Goal: Contribute content: Add original content to the website for others to see

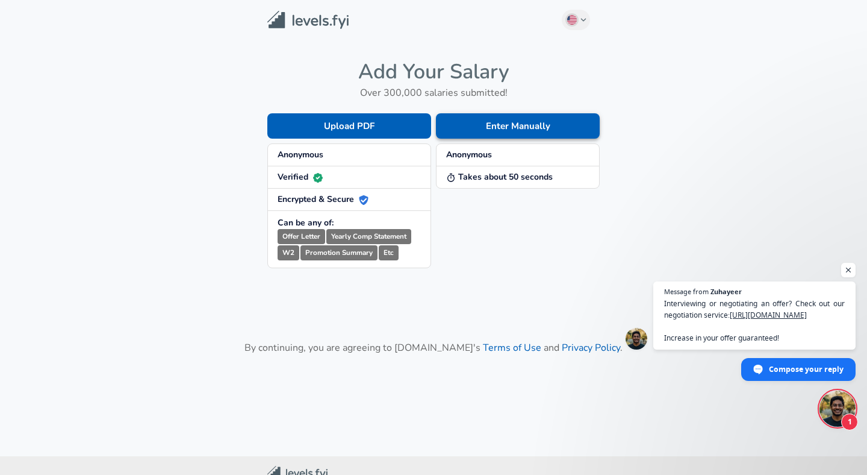
click at [534, 124] on button "Enter Manually" at bounding box center [518, 125] width 164 height 25
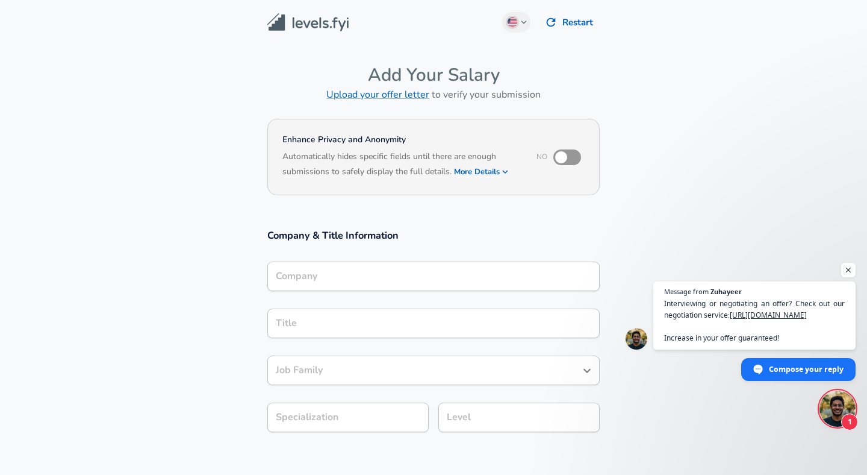
click at [368, 267] on input "Company" at bounding box center [434, 276] width 322 height 19
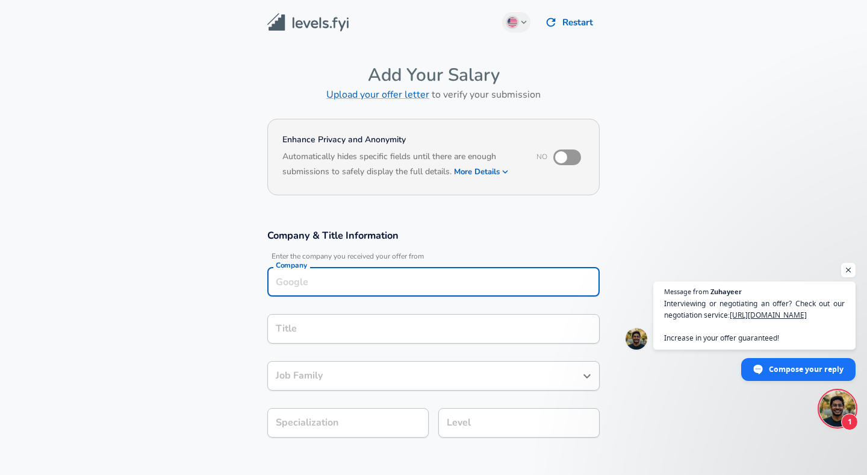
scroll to position [12, 0]
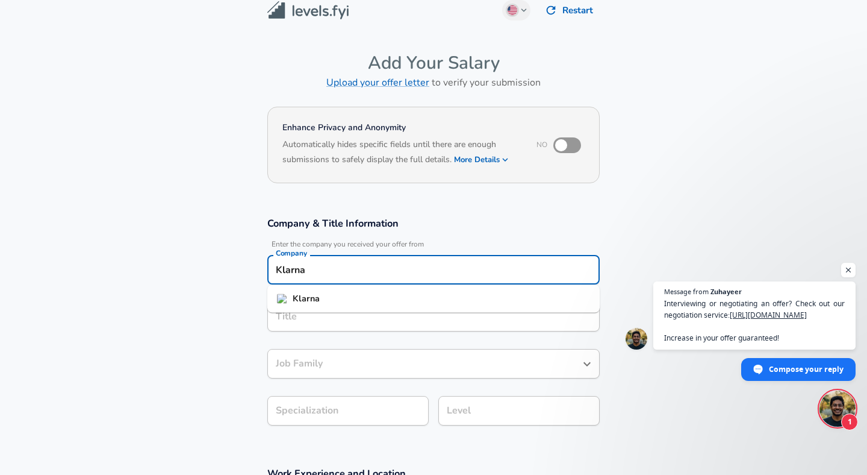
click at [378, 302] on li "Klarna" at bounding box center [433, 299] width 333 height 18
type input "Klarna"
click at [334, 324] on div "Title" at bounding box center [433, 317] width 333 height 30
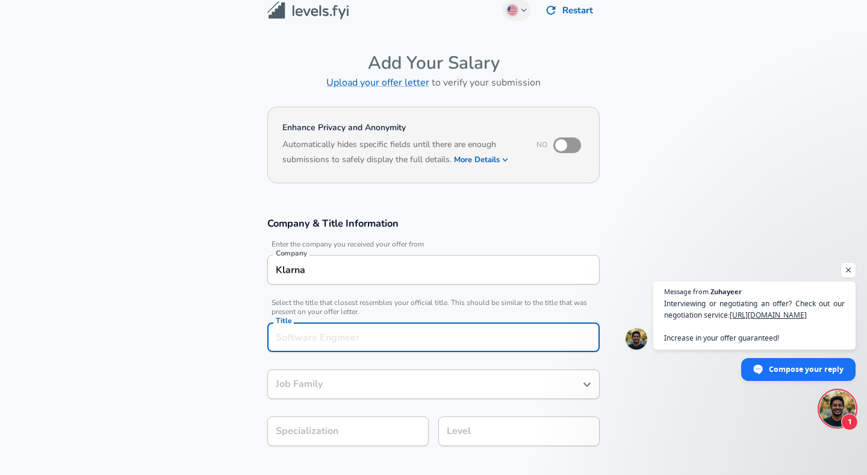
scroll to position [36, 0]
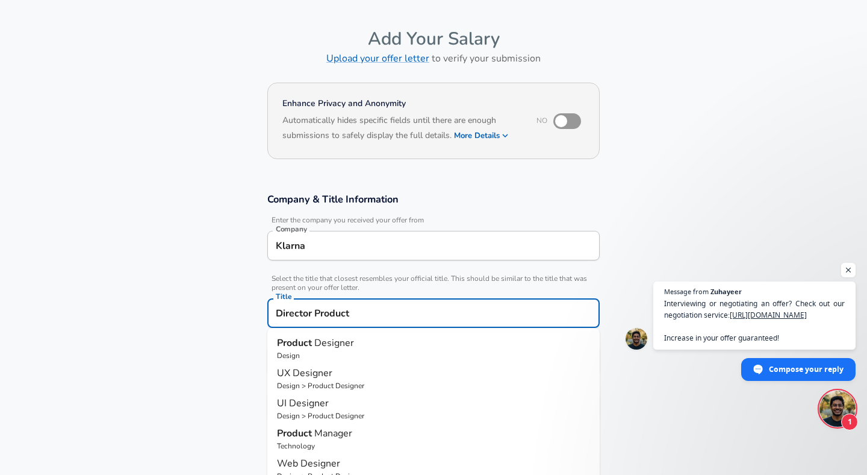
click at [306, 441] on p "Technology" at bounding box center [433, 445] width 313 height 11
type input "Product Manager"
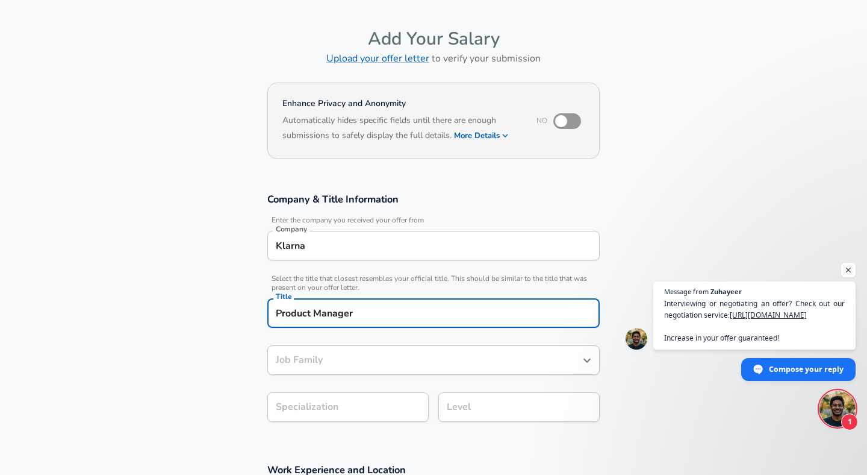
type input "Product Manager"
click at [355, 357] on input "Product Manager" at bounding box center [425, 360] width 304 height 19
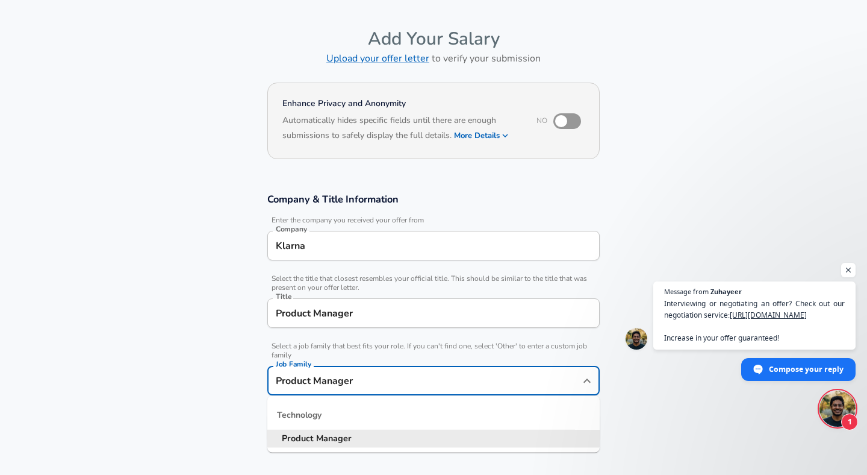
scroll to position [60, 0]
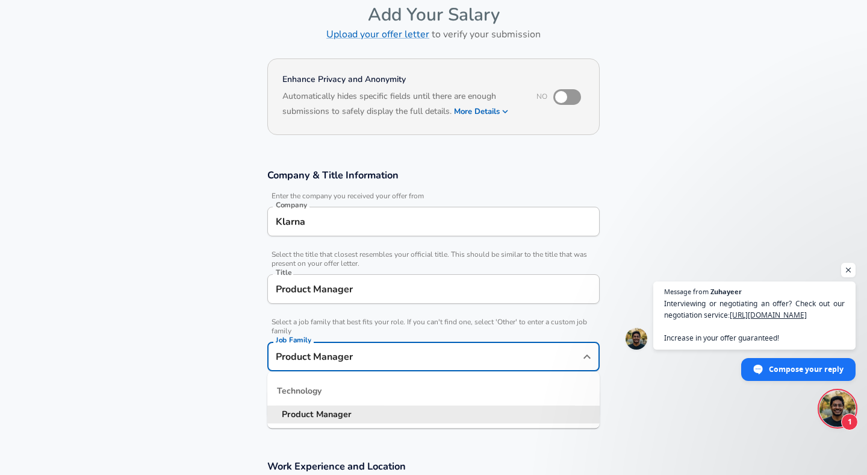
click at [202, 366] on section "Company & Title Information Enter the company you received your offer from Comp…" at bounding box center [433, 299] width 867 height 291
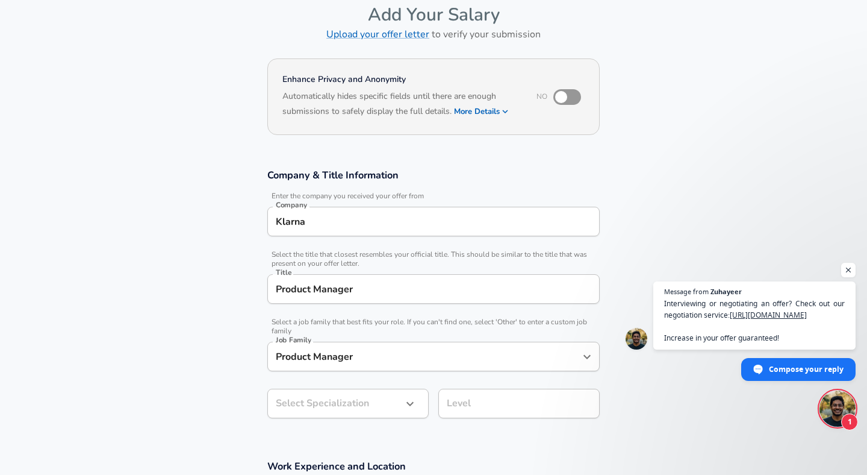
click at [316, 299] on div "Product Manager Title" at bounding box center [433, 289] width 333 height 30
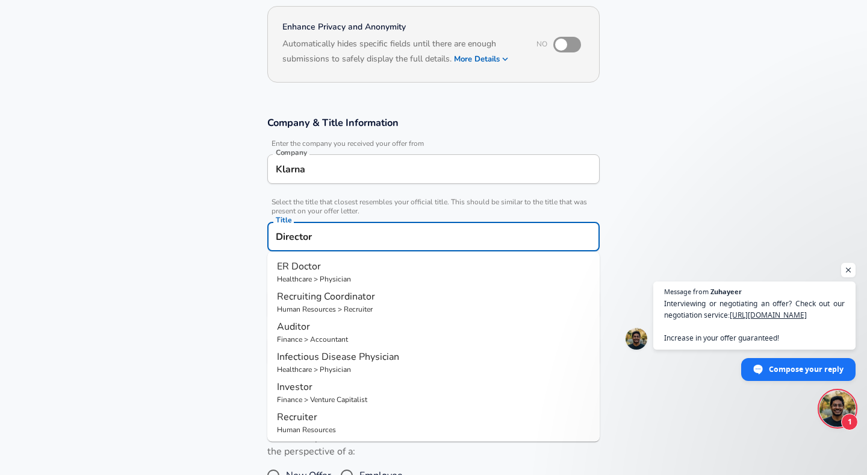
scroll to position [111, 0]
type input "ER Doctor"
type input "Emergency Medicine"
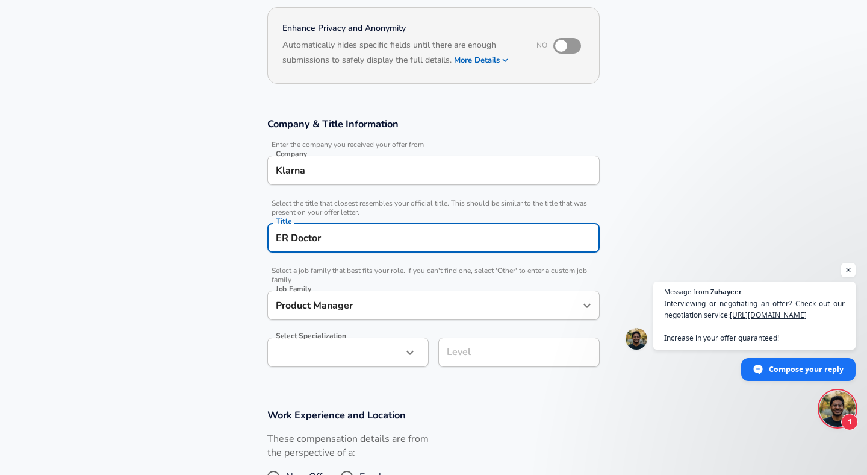
type input "Physician"
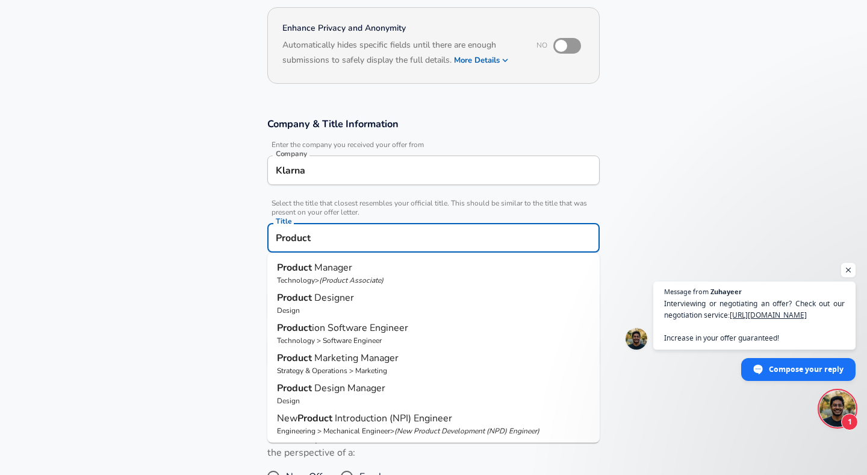
click at [408, 267] on p "Product Manager" at bounding box center [433, 267] width 313 height 14
type input "Product Manager"
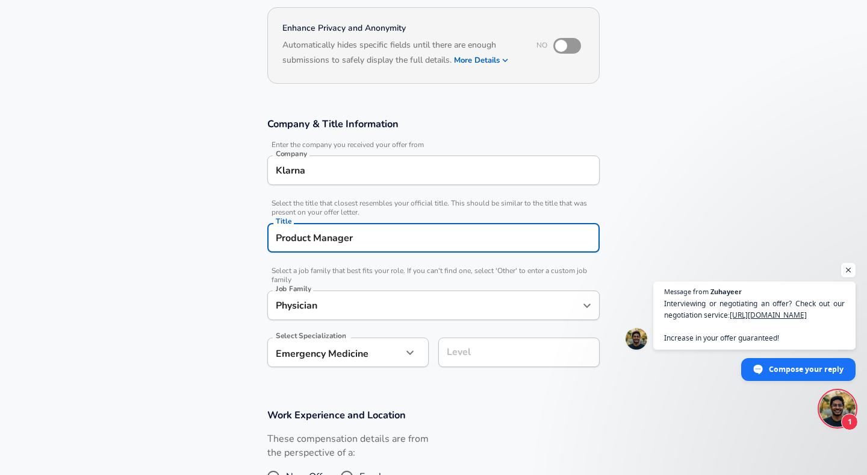
type input "Product Manager"
click at [355, 355] on body "We value your privacy We use cookies to enhance your browsing experience, serve…" at bounding box center [433, 126] width 867 height 475
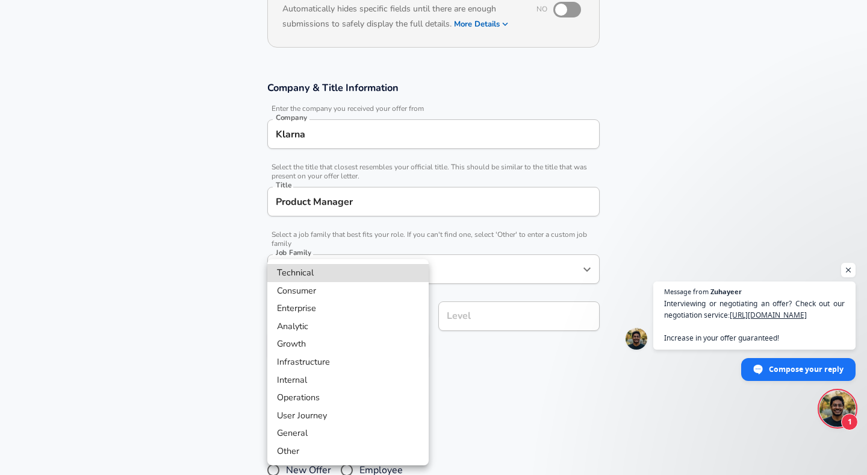
click at [528, 433] on div at bounding box center [433, 237] width 867 height 475
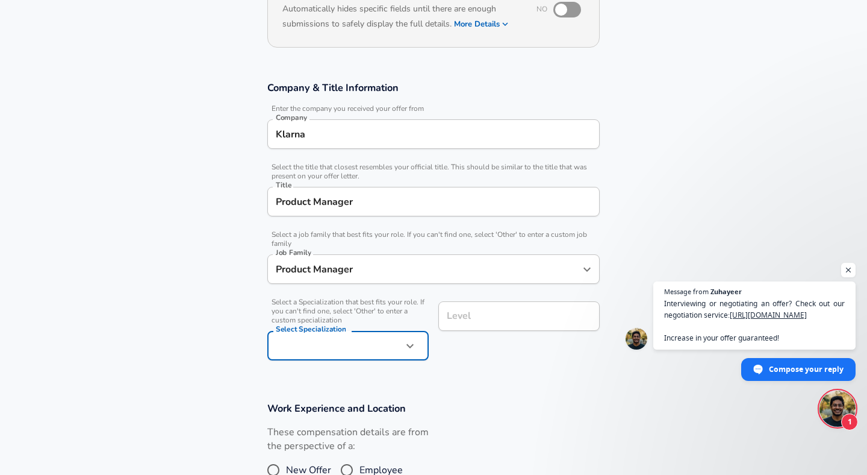
click at [489, 323] on input "Level" at bounding box center [519, 316] width 151 height 19
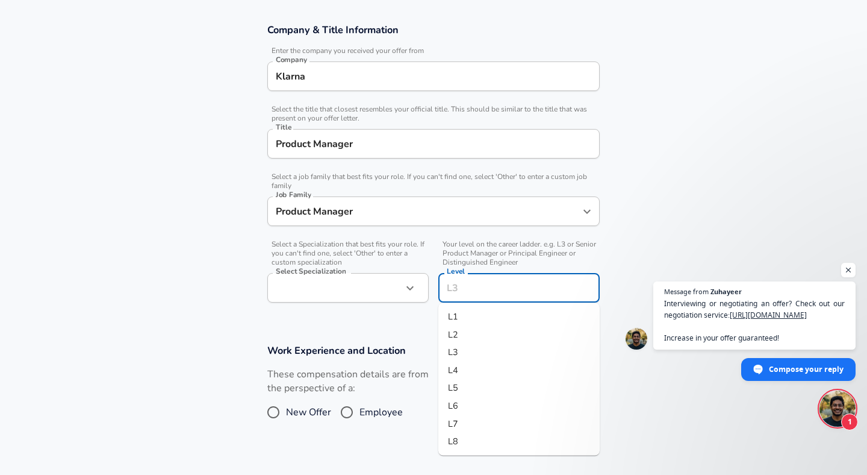
scroll to position [210, 0]
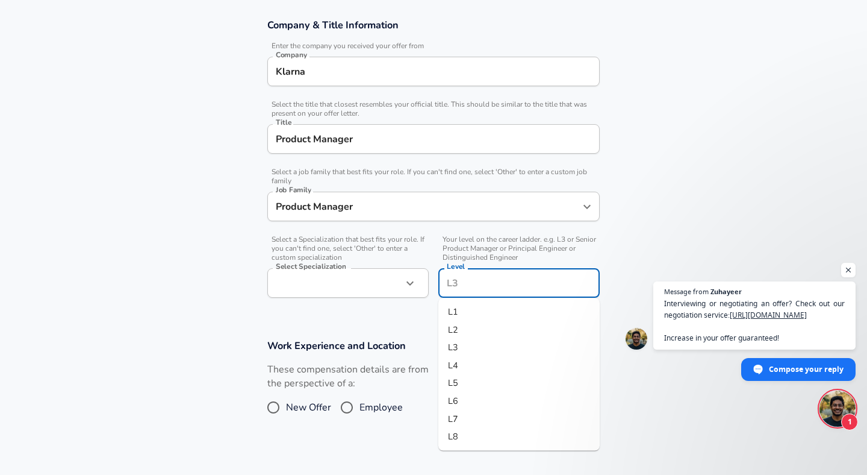
click at [469, 401] on li "L6" at bounding box center [519, 401] width 161 height 18
type input "L6"
click at [340, 149] on div "Product Manager Title" at bounding box center [433, 139] width 333 height 30
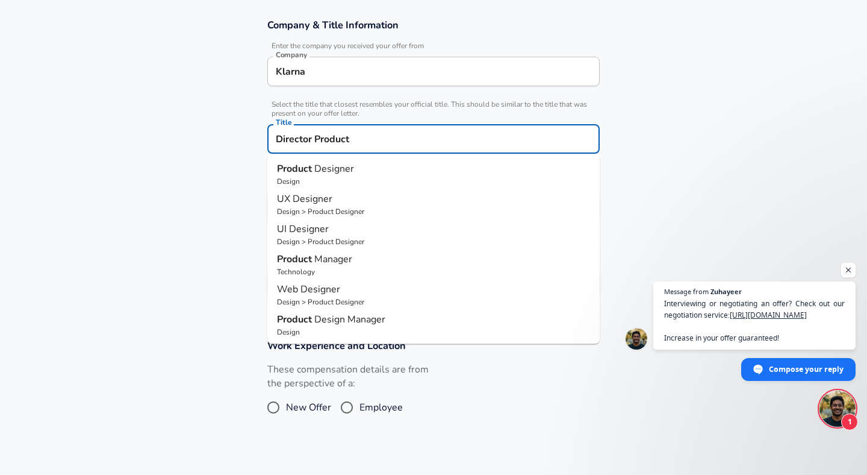
type input "Director Product"
click at [197, 201] on section "Company & Title Information Enter the company you received your offer from Comp…" at bounding box center [433, 164] width 867 height 320
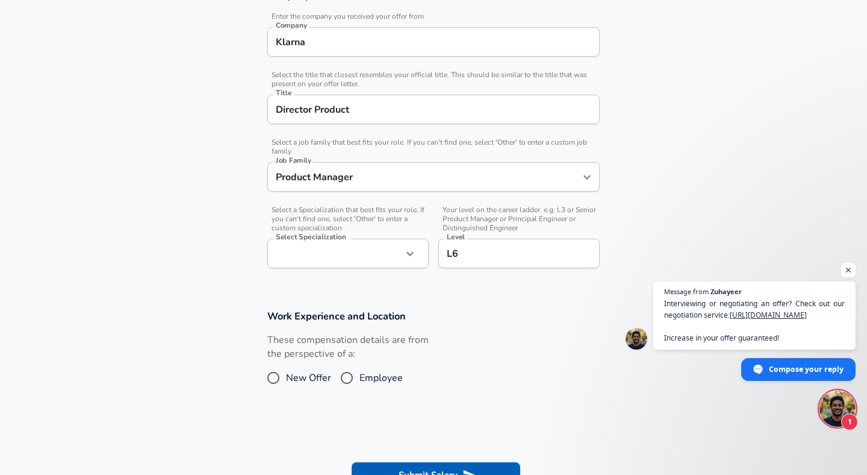
scroll to position [242, 0]
click at [340, 376] on input "Employee" at bounding box center [346, 375] width 25 height 19
radio input "true"
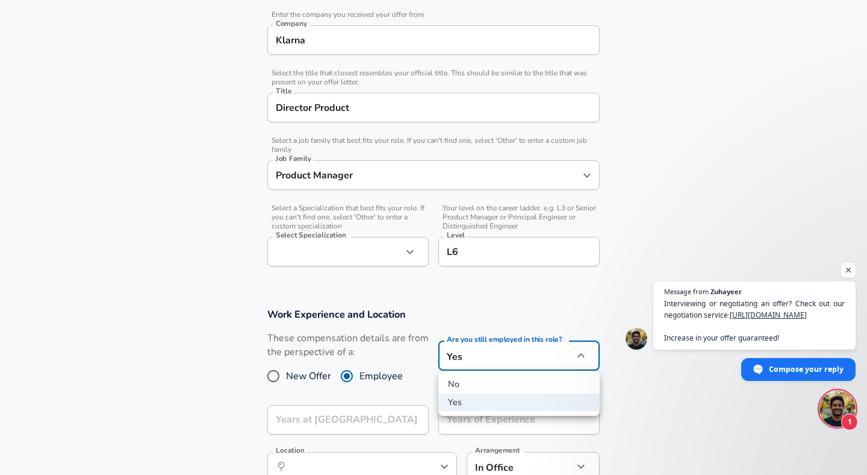
click at [513, 387] on li "No" at bounding box center [519, 384] width 161 height 18
type input "no"
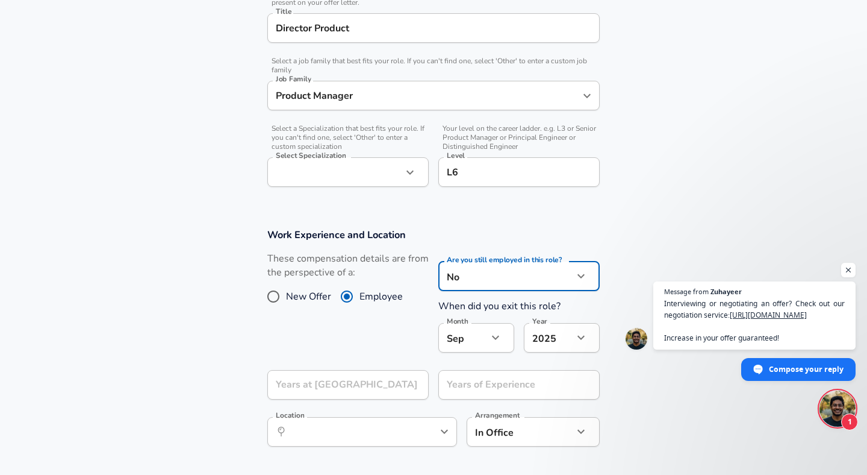
scroll to position [327, 0]
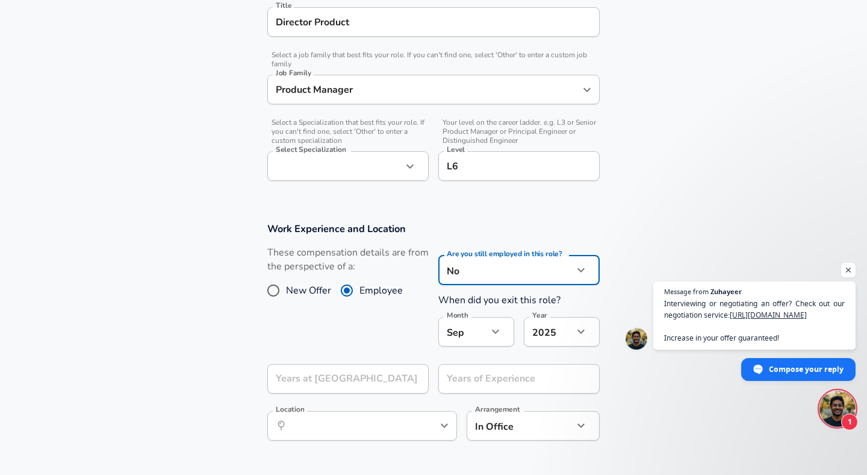
click at [572, 332] on button "button" at bounding box center [581, 331] width 20 height 20
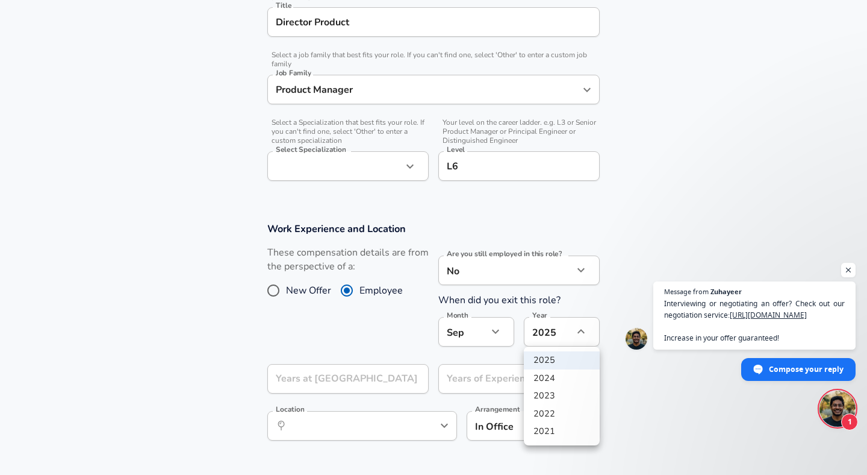
click at [569, 378] on li "2024" at bounding box center [562, 378] width 76 height 18
type input "2024"
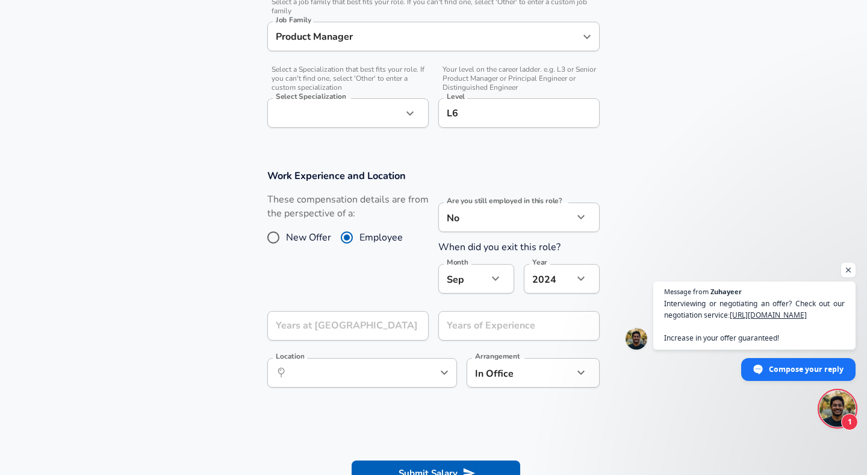
scroll to position [381, 0]
click at [449, 326] on div "Years of Experience Years of Experience" at bounding box center [519, 326] width 161 height 33
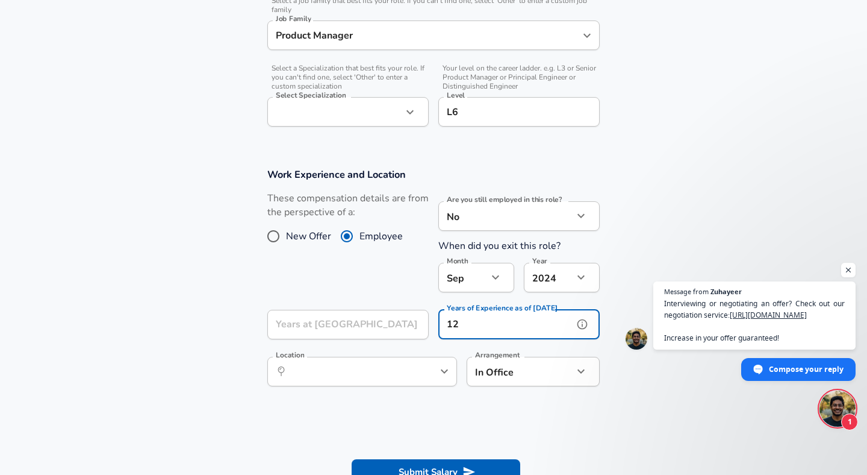
type input "12"
click at [347, 376] on input "Location" at bounding box center [348, 371] width 123 height 19
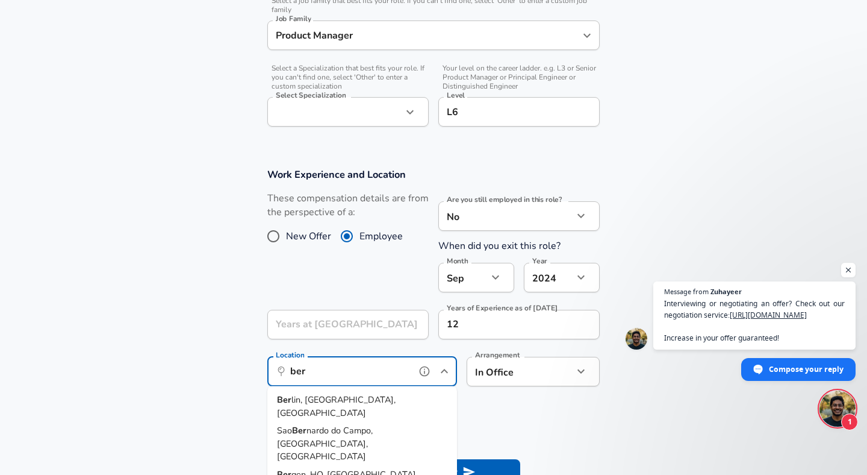
click at [347, 395] on span "lin, [GEOGRAPHIC_DATA], [GEOGRAPHIC_DATA]" at bounding box center [336, 405] width 119 height 25
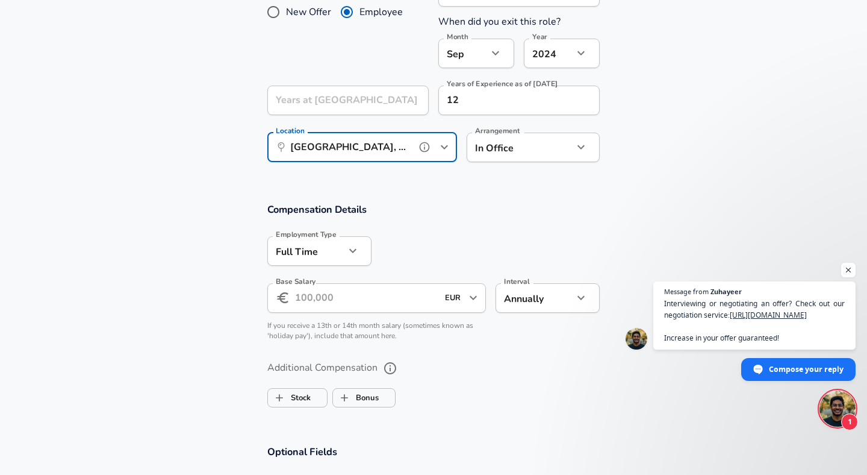
scroll to position [616, 0]
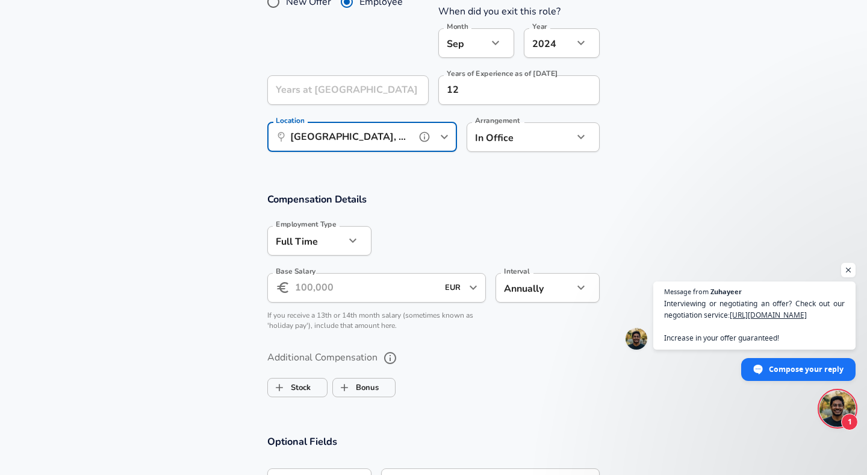
type input "[GEOGRAPHIC_DATA], [GEOGRAPHIC_DATA], [GEOGRAPHIC_DATA]"
click at [337, 299] on input "Base Salary" at bounding box center [366, 288] width 143 height 30
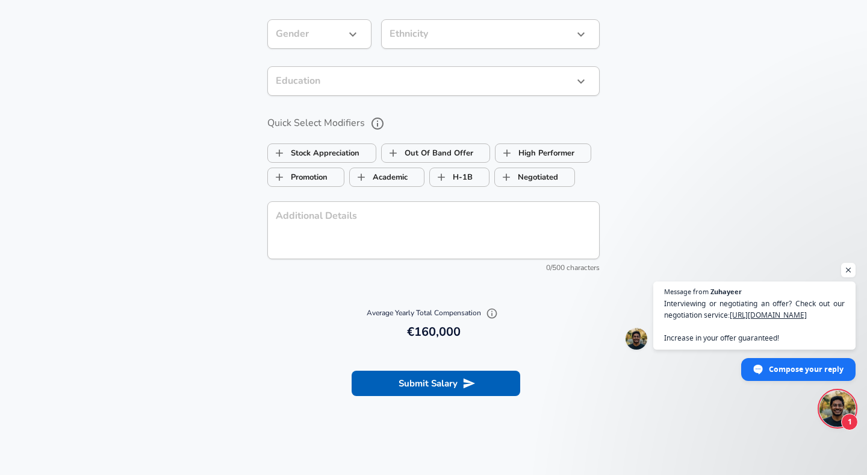
scroll to position [1067, 0]
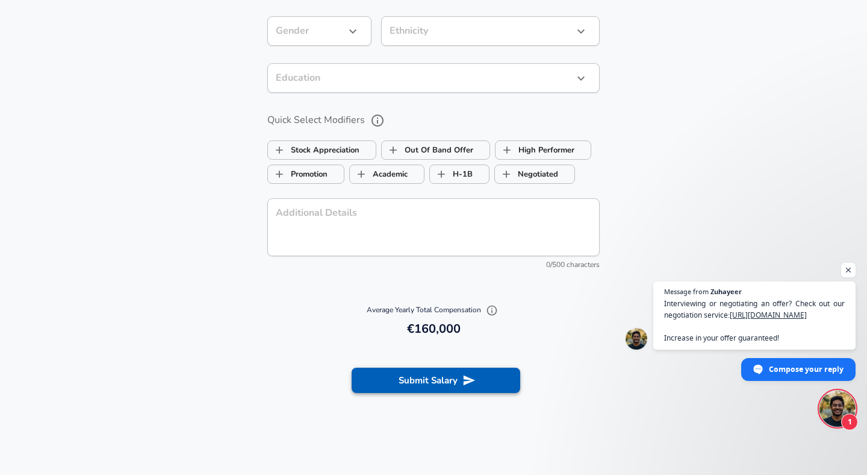
type input "160.000"
click at [434, 379] on button "Submit Salary" at bounding box center [436, 379] width 169 height 25
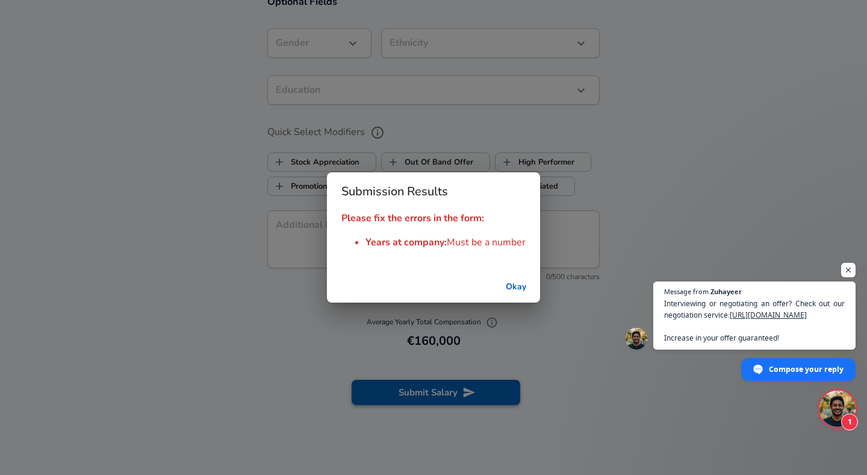
scroll to position [1079, 0]
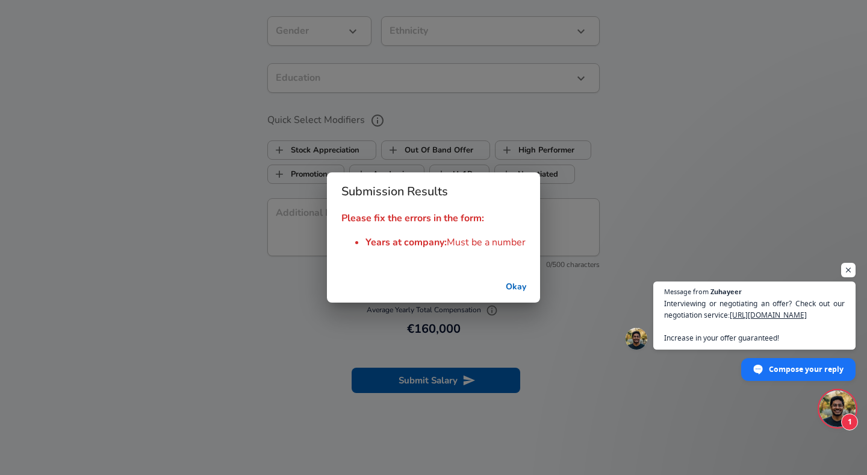
click at [508, 286] on button "Okay" at bounding box center [516, 287] width 39 height 22
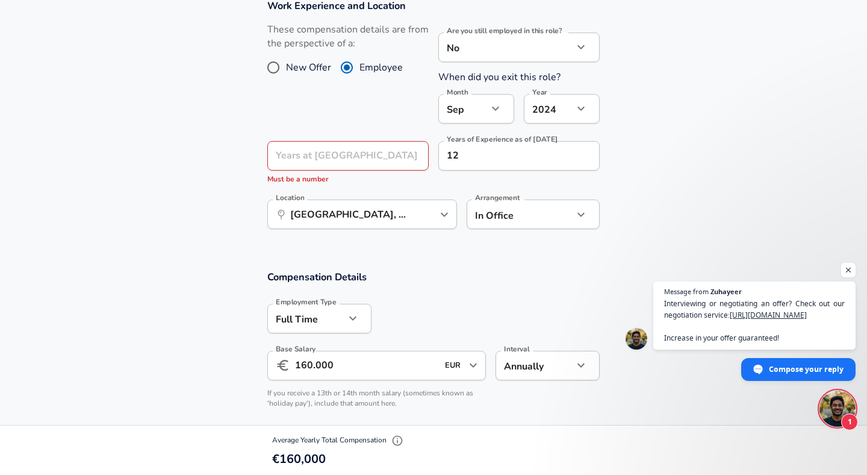
scroll to position [501, 0]
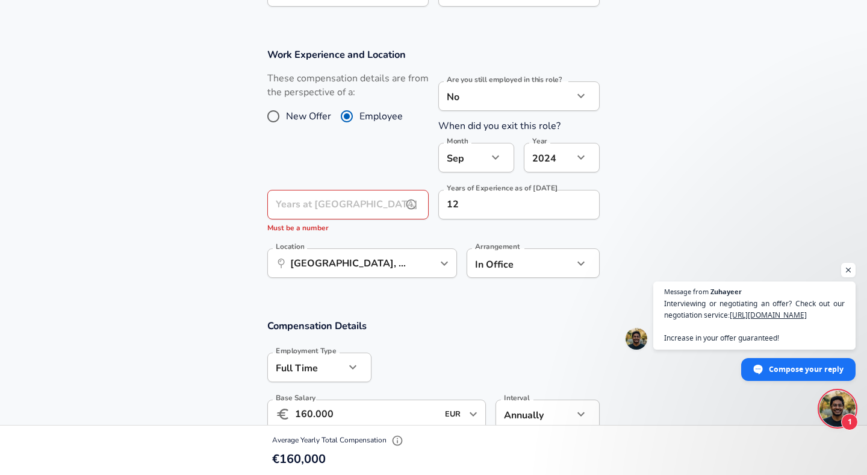
click at [358, 210] on input "Years at [GEOGRAPHIC_DATA]" at bounding box center [334, 205] width 135 height 30
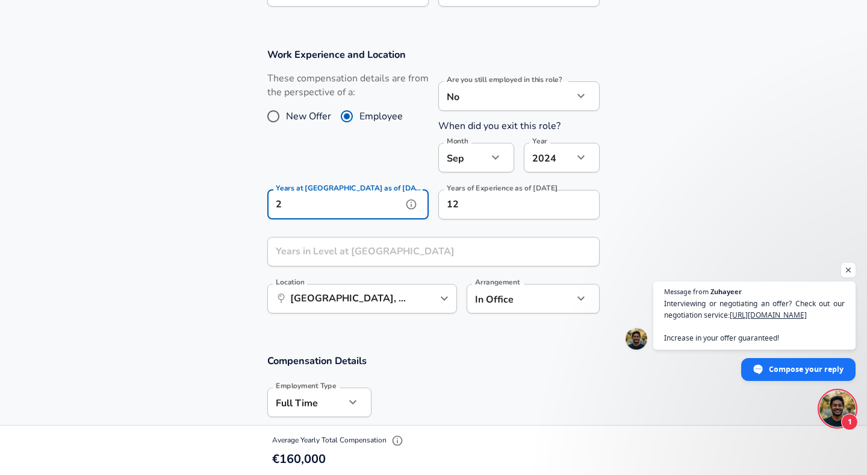
type input "2"
click at [314, 248] on input "Years in Level at [GEOGRAPHIC_DATA]" at bounding box center [420, 252] width 306 height 30
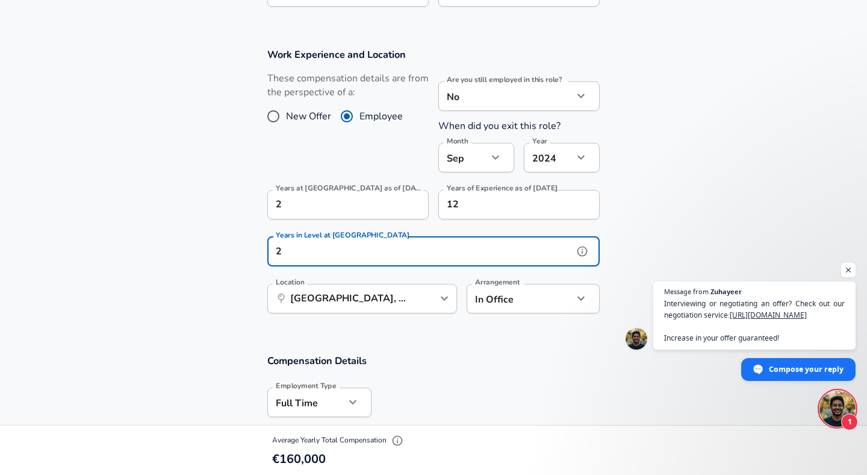
type input "2"
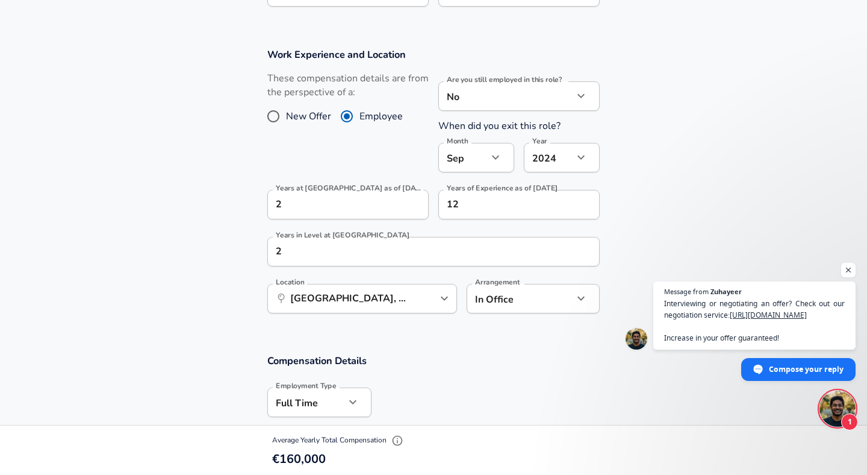
click at [184, 266] on section "Work Experience and Location These compensation details are from the perspectiv…" at bounding box center [433, 187] width 867 height 306
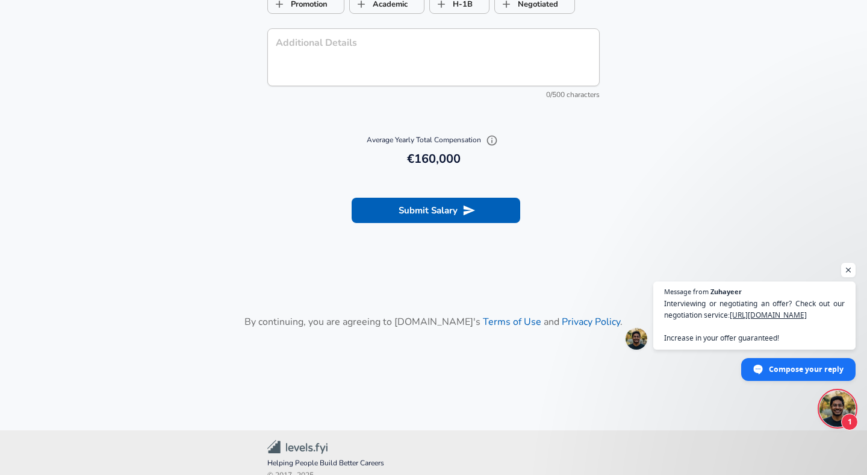
scroll to position [1300, 0]
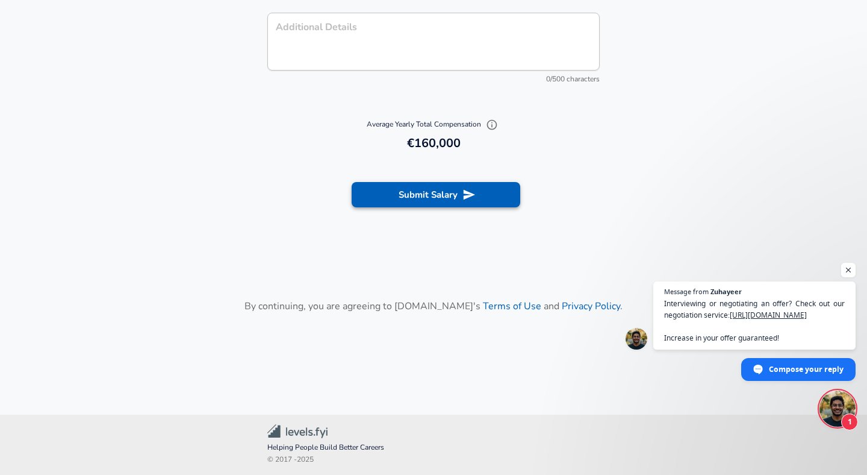
click at [411, 197] on button "Submit Salary" at bounding box center [436, 194] width 169 height 25
